Goal: Task Accomplishment & Management: Complete application form

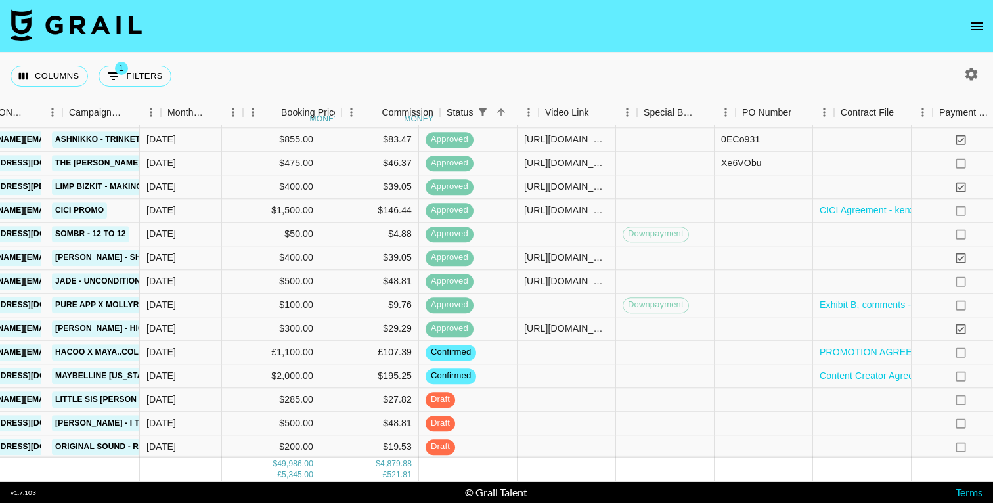
scroll to position [1225, 537]
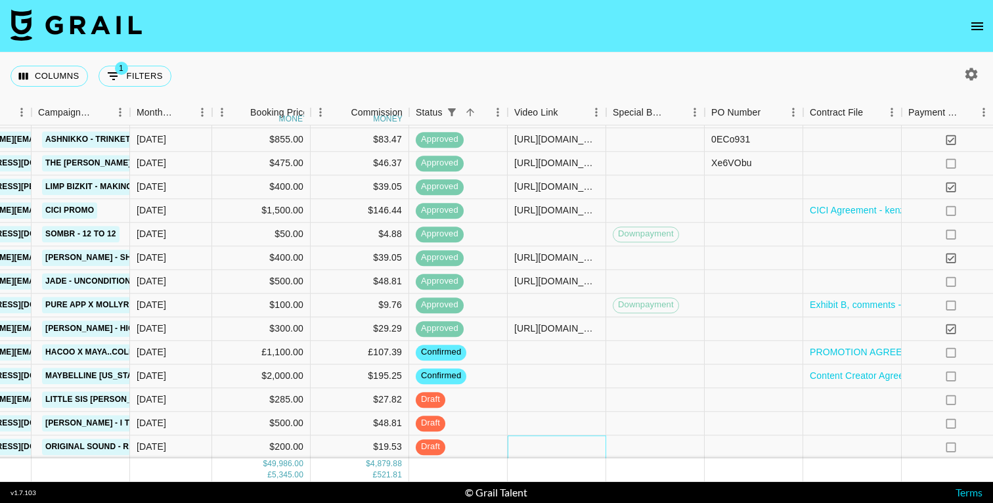
click at [575, 448] on div at bounding box center [557, 447] width 99 height 24
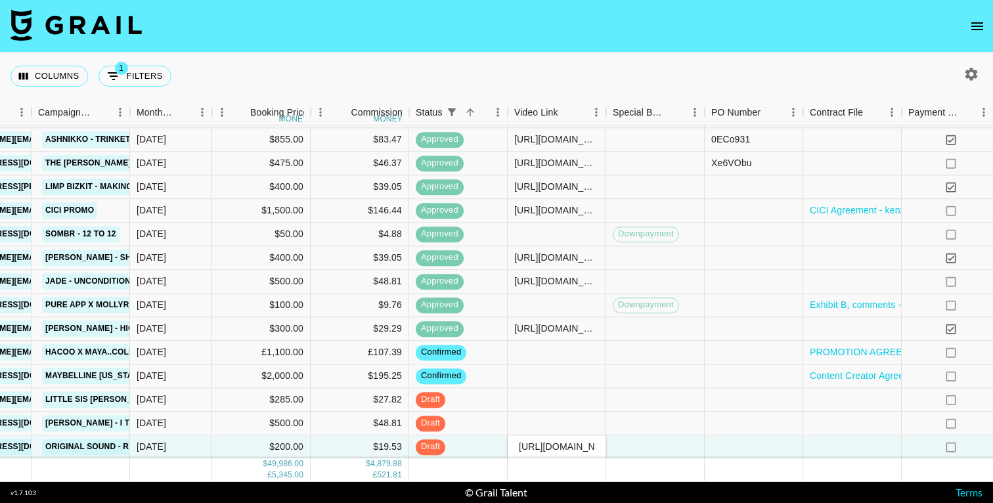
scroll to position [0, 204]
type input "[URL][DOMAIN_NAME]"
click at [616, 52] on nav at bounding box center [496, 26] width 993 height 53
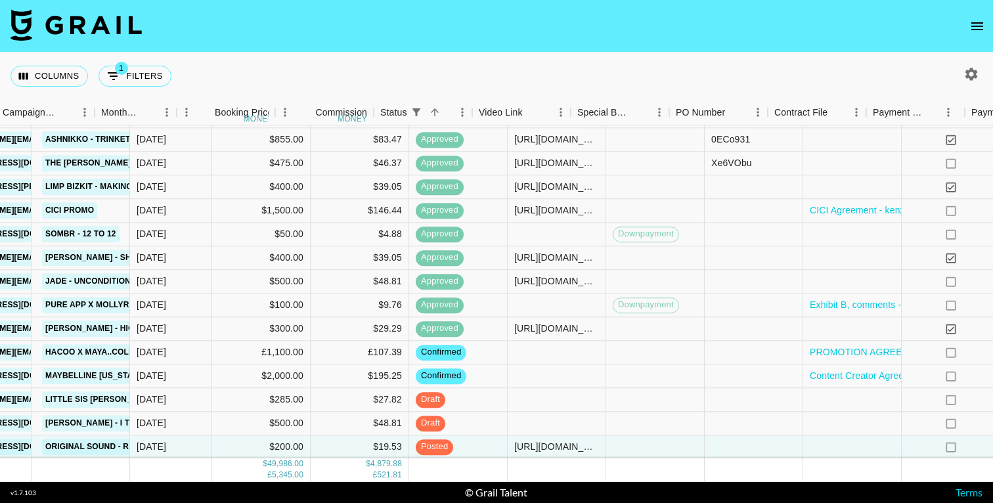
scroll to position [1225, 793]
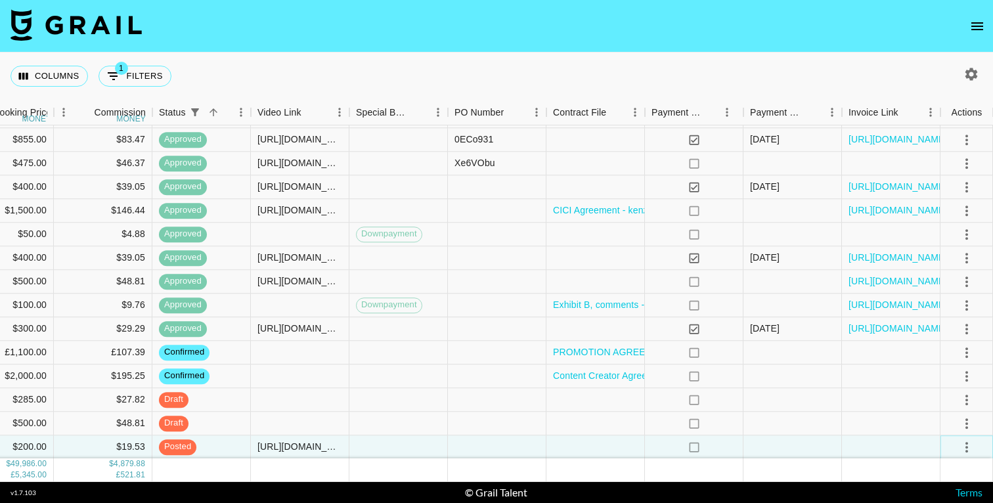
click at [966, 447] on icon "select merge strategy" at bounding box center [966, 447] width 3 height 11
click at [942, 419] on div "Approve" at bounding box center [938, 419] width 40 height 16
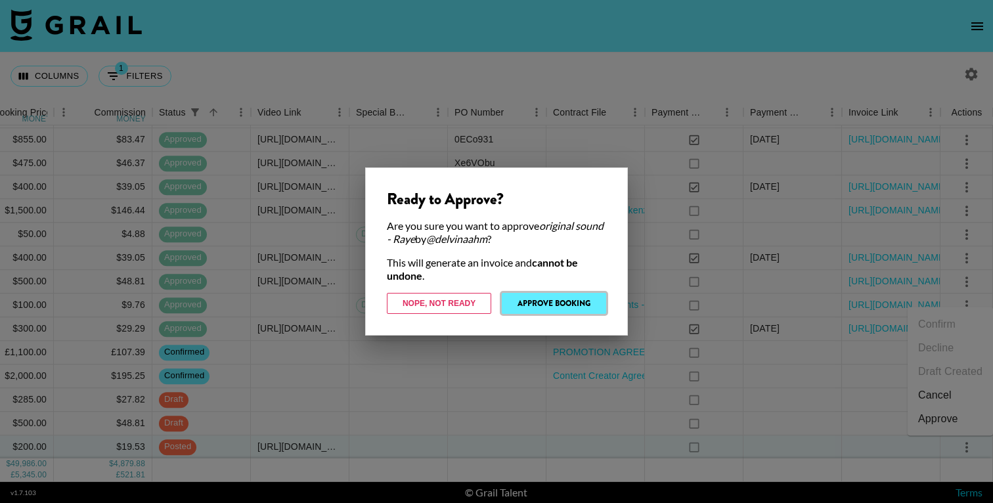
click at [563, 299] on button "Approve Booking" at bounding box center [554, 303] width 104 height 21
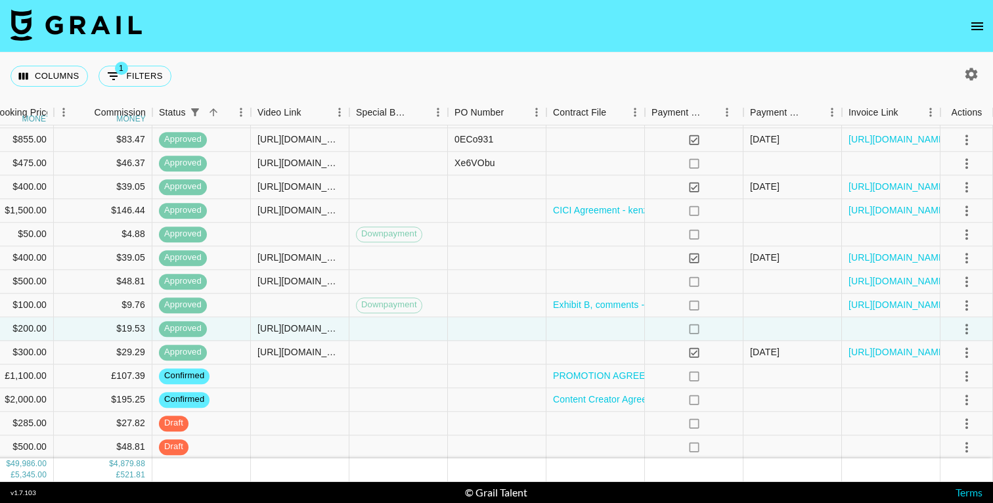
click at [456, 60] on div "Columns 1 Filters + Booking" at bounding box center [496, 76] width 993 height 47
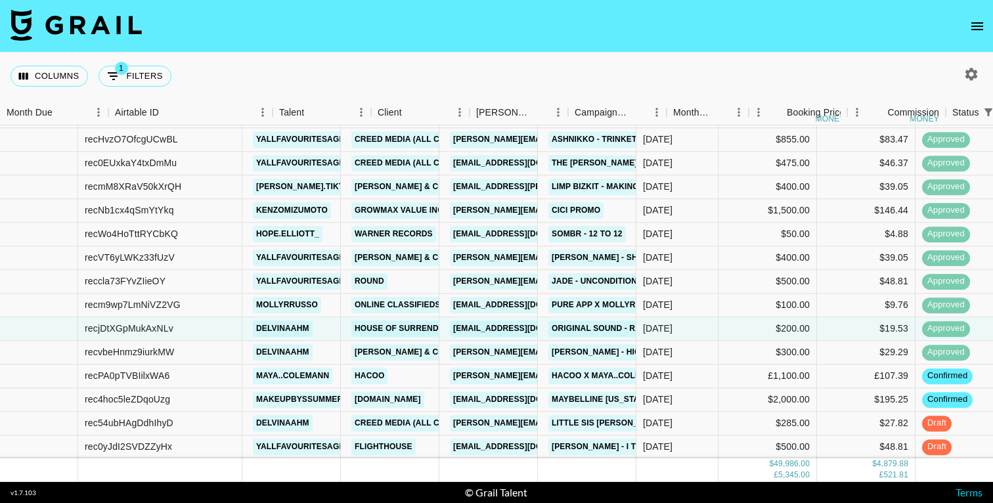
scroll to position [1225, 31]
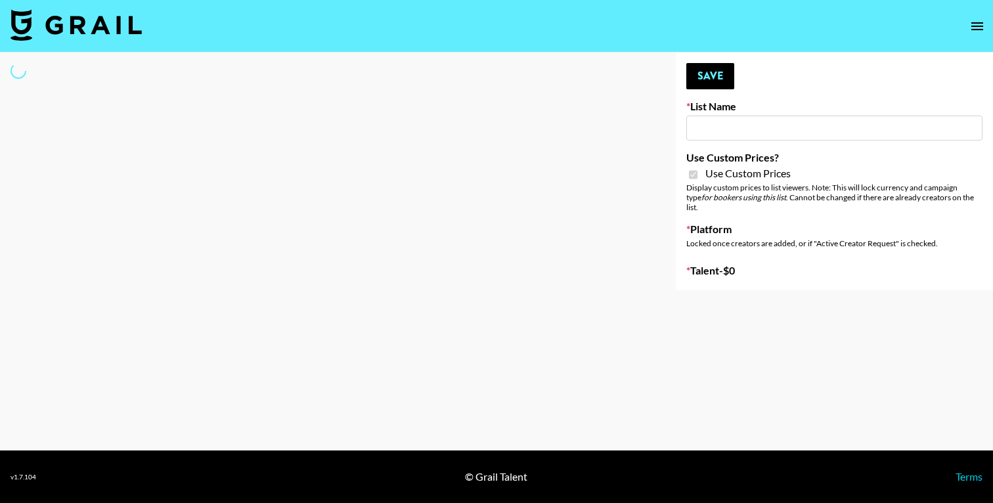
type input "Poizon (Shirley 26th Sept)"
checkbox input "true"
select select "Brand"
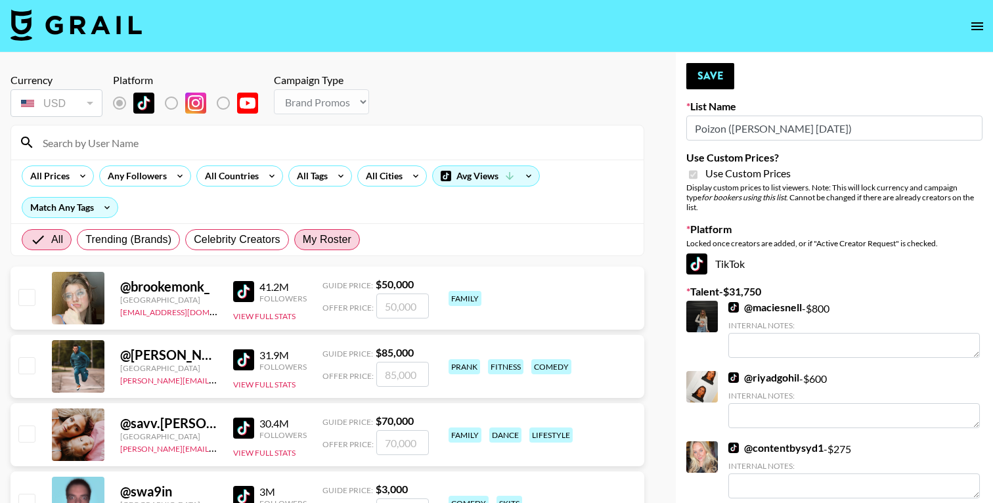
click at [330, 237] on span "My Roster" at bounding box center [327, 240] width 49 height 16
click at [303, 240] on input "My Roster" at bounding box center [303, 240] width 0 height 0
radio input "true"
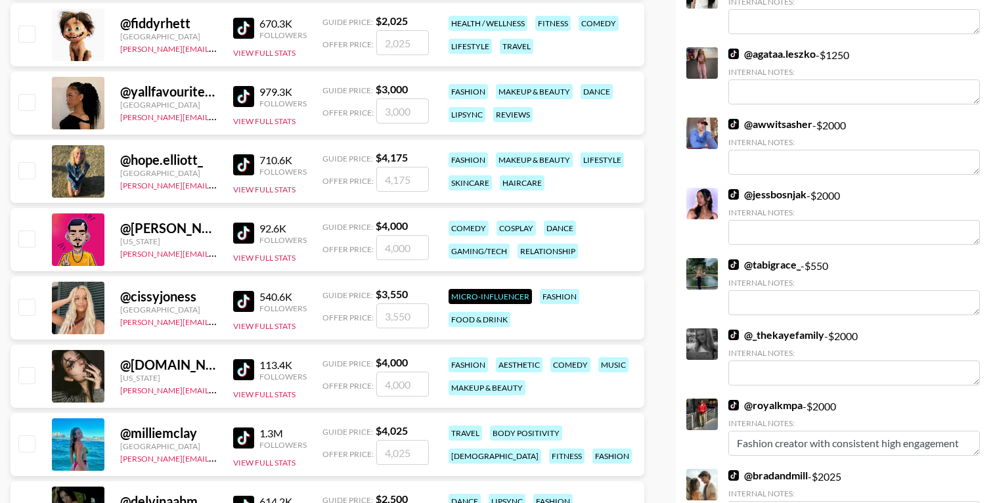
scroll to position [610, 0]
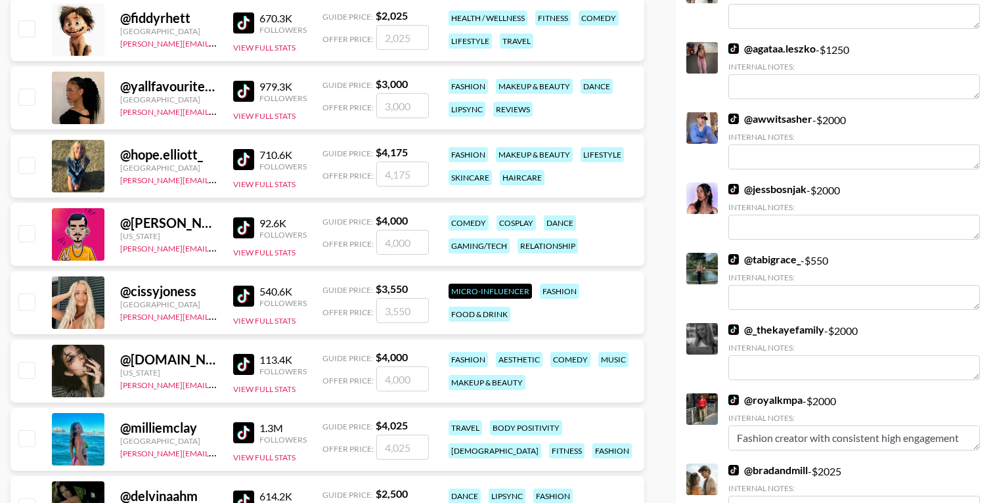
click at [24, 168] on input "checkbox" at bounding box center [26, 165] width 16 height 16
checkbox input "true"
type input "4175"
click at [27, 436] on input "checkbox" at bounding box center [26, 438] width 16 height 16
checkbox input "true"
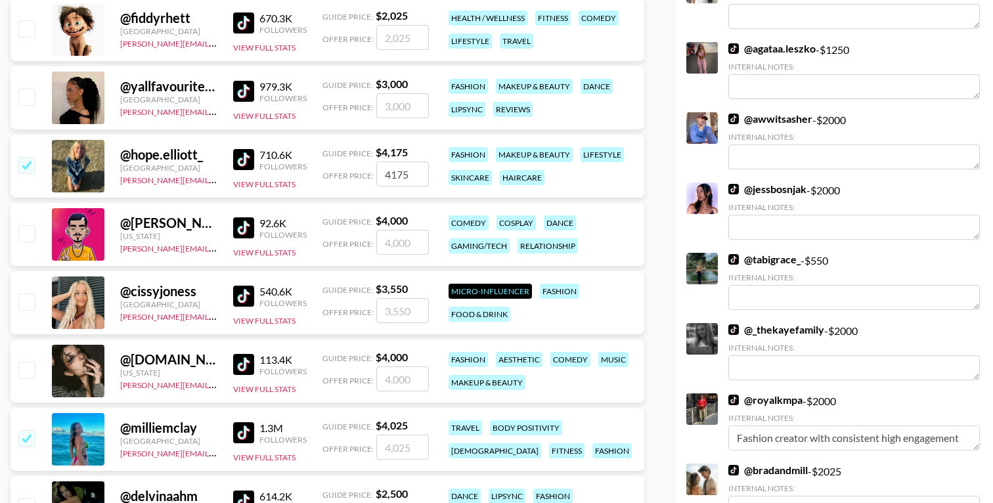
type input "4025"
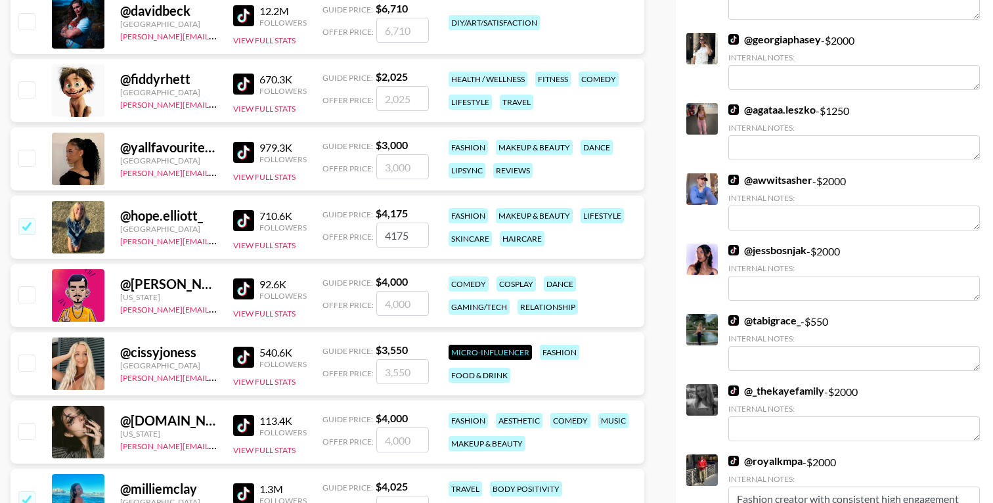
scroll to position [542, 0]
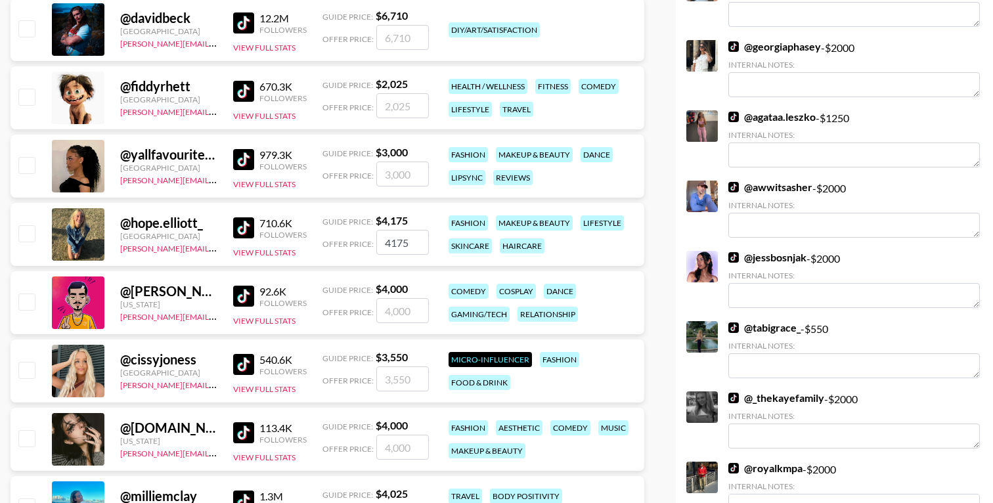
checkbox input "false"
